Goal: Information Seeking & Learning: Learn about a topic

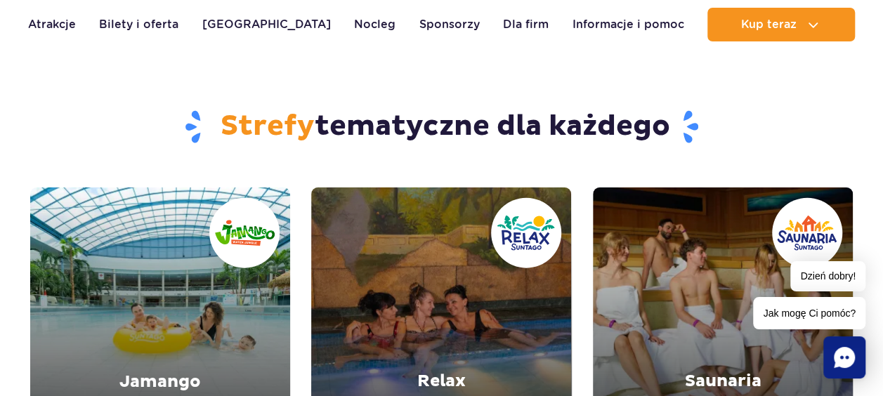
scroll to position [1423, 0]
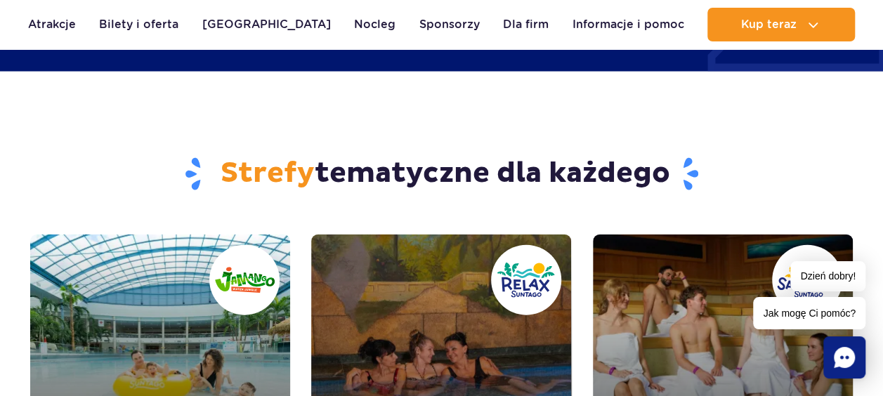
click at [149, 375] on link "Jamango" at bounding box center [160, 365] width 260 height 260
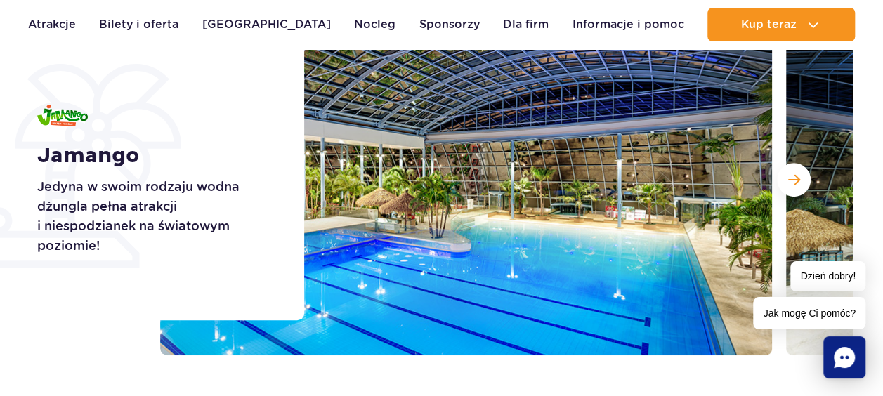
scroll to position [253, 0]
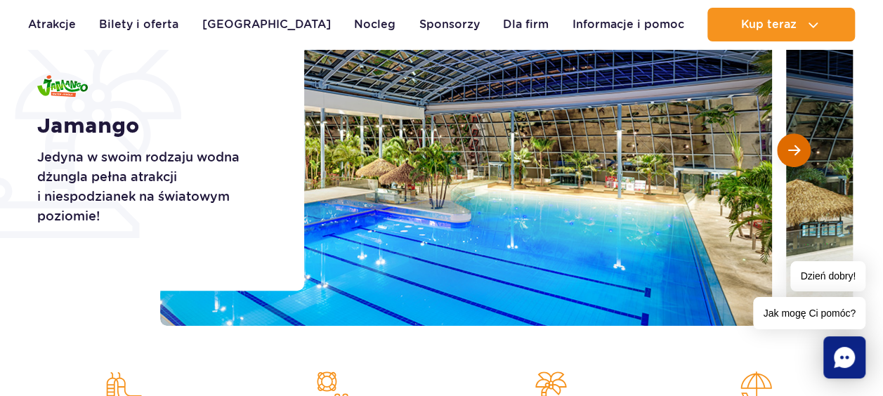
click at [784, 150] on button "Następny slajd" at bounding box center [794, 150] width 34 height 34
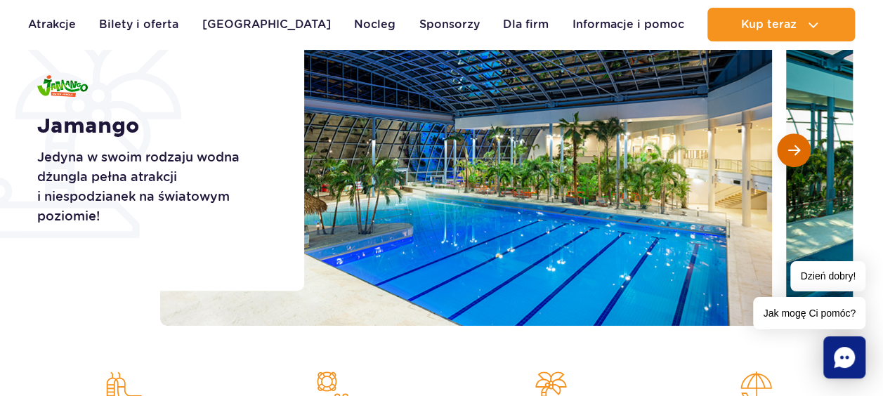
click at [784, 150] on button "Następny slajd" at bounding box center [794, 150] width 34 height 34
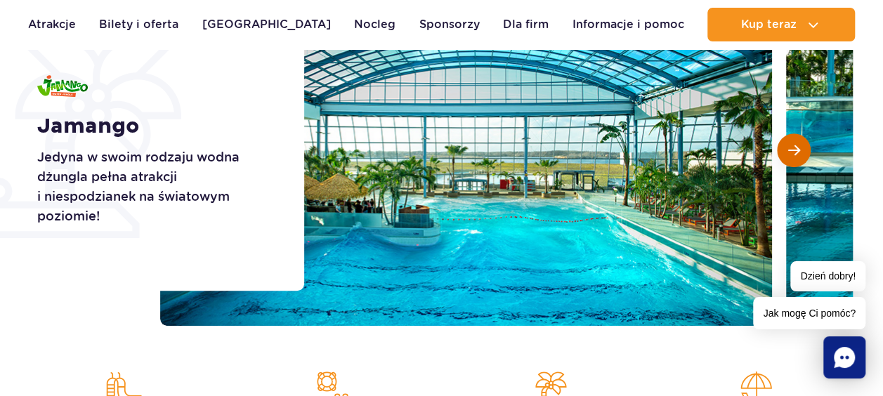
click at [784, 150] on button "Następny slajd" at bounding box center [794, 150] width 34 height 34
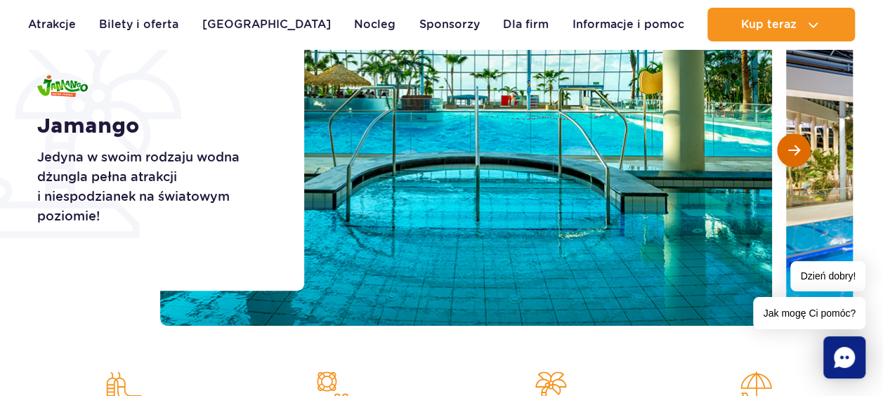
click at [784, 150] on button "Następny slajd" at bounding box center [794, 150] width 34 height 34
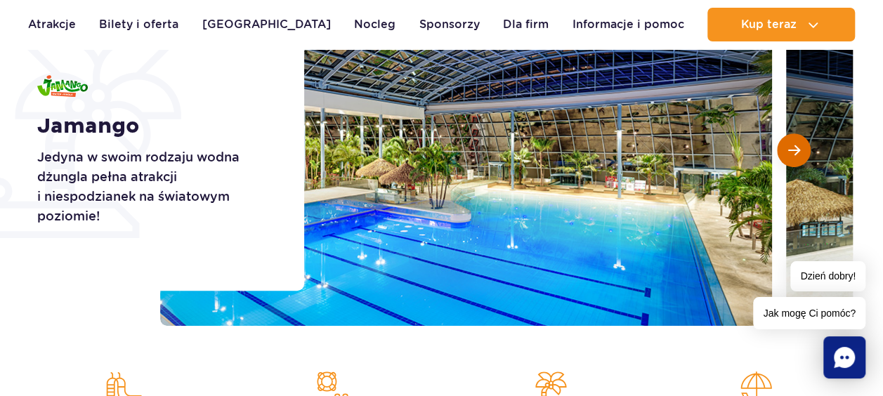
click at [784, 150] on button "Następny slajd" at bounding box center [794, 150] width 34 height 34
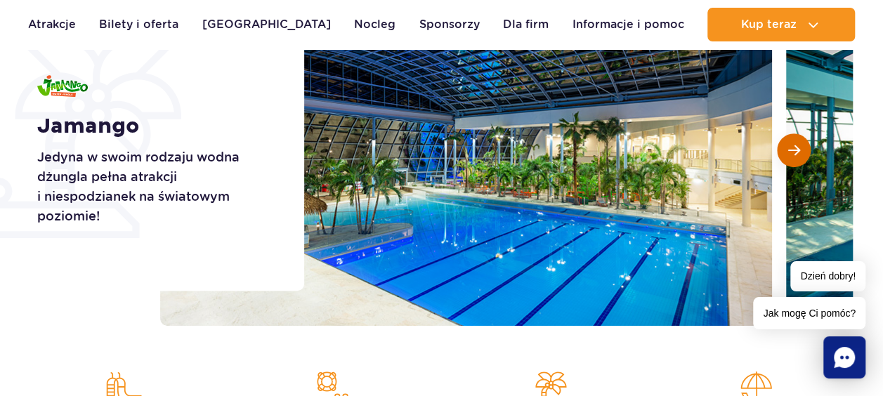
click at [784, 150] on button "Następny slajd" at bounding box center [794, 150] width 34 height 34
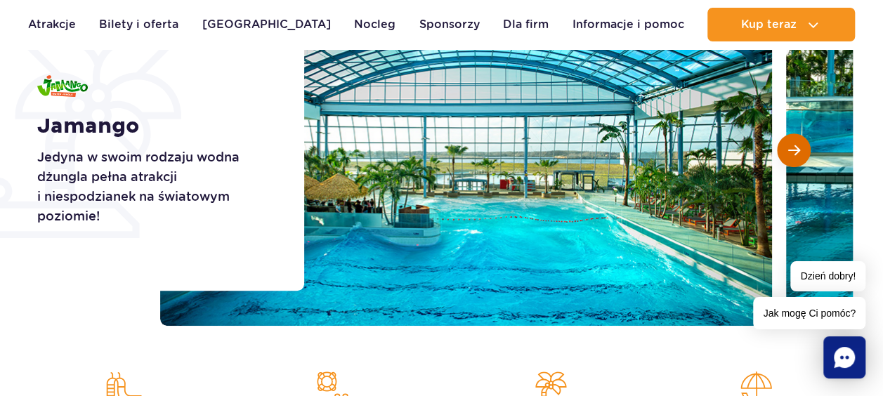
click at [784, 150] on button "Następny slajd" at bounding box center [794, 150] width 34 height 34
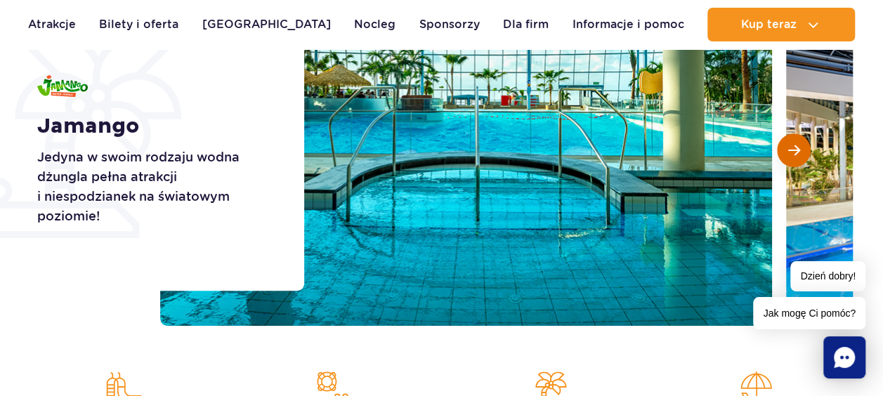
click at [784, 150] on button "Następny slajd" at bounding box center [794, 150] width 34 height 34
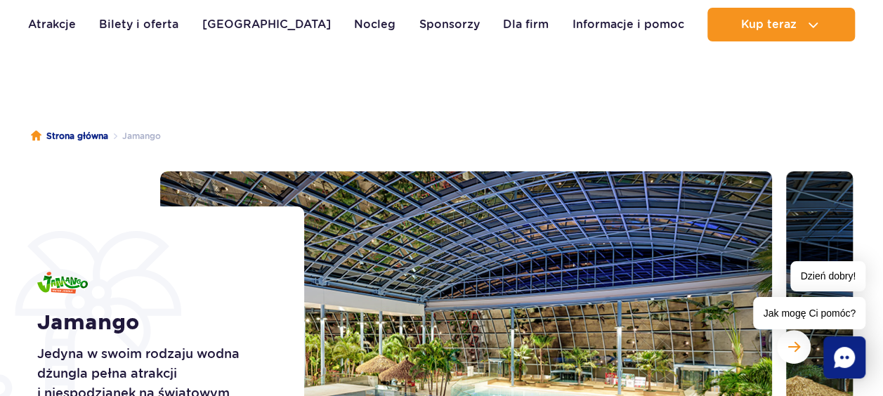
scroll to position [0, 0]
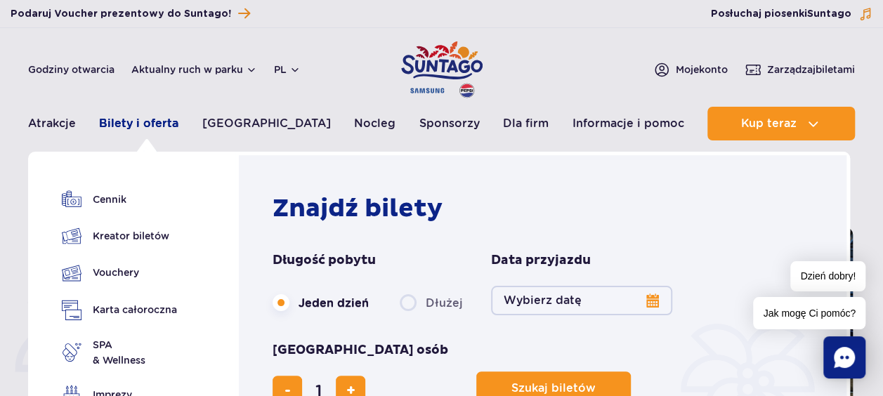
click at [159, 124] on link "Bilety i oferta" at bounding box center [138, 124] width 79 height 34
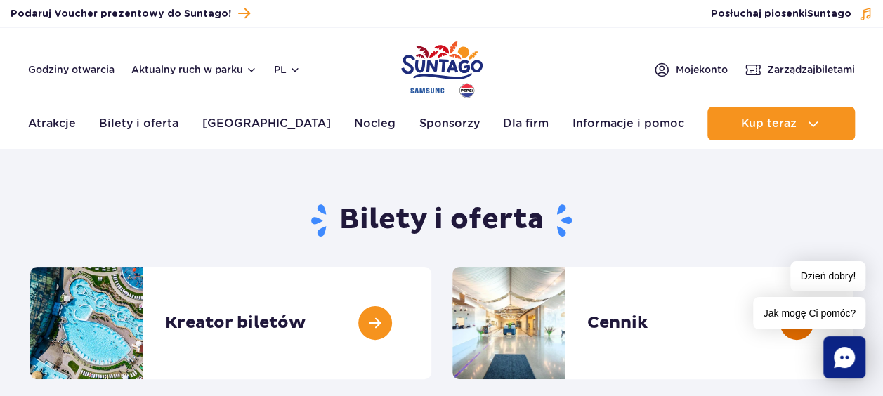
click at [852, 324] on link at bounding box center [852, 323] width 0 height 112
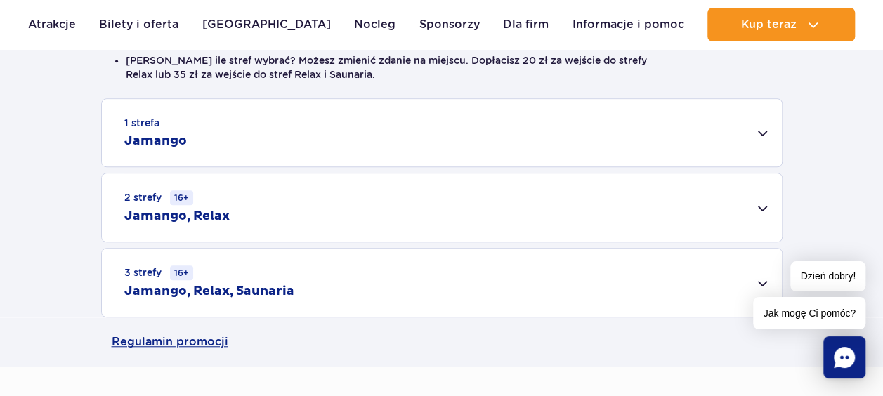
scroll to position [449, 0]
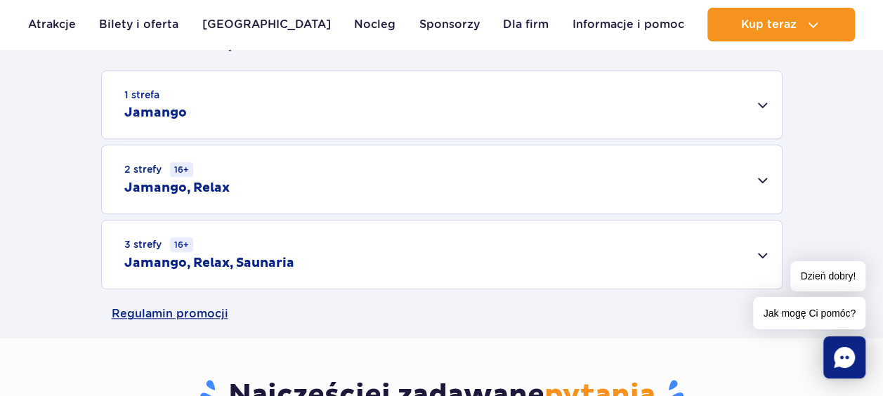
click at [765, 117] on div "1 strefa Jamango" at bounding box center [442, 104] width 680 height 67
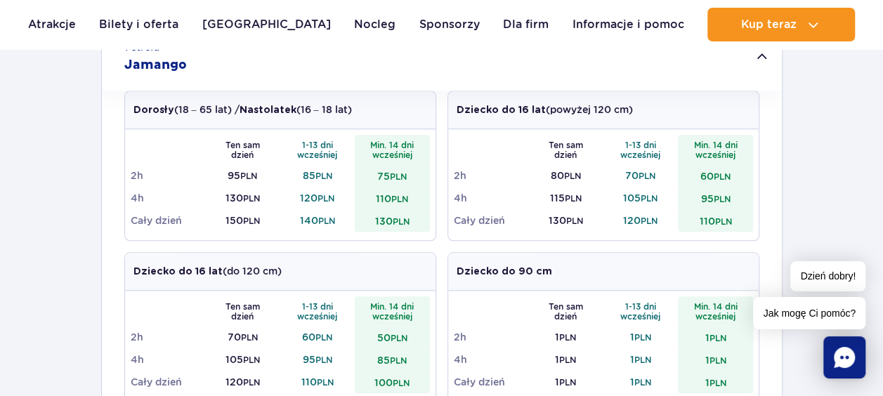
scroll to position [506, 0]
